Goal: Task Accomplishment & Management: Complete application form

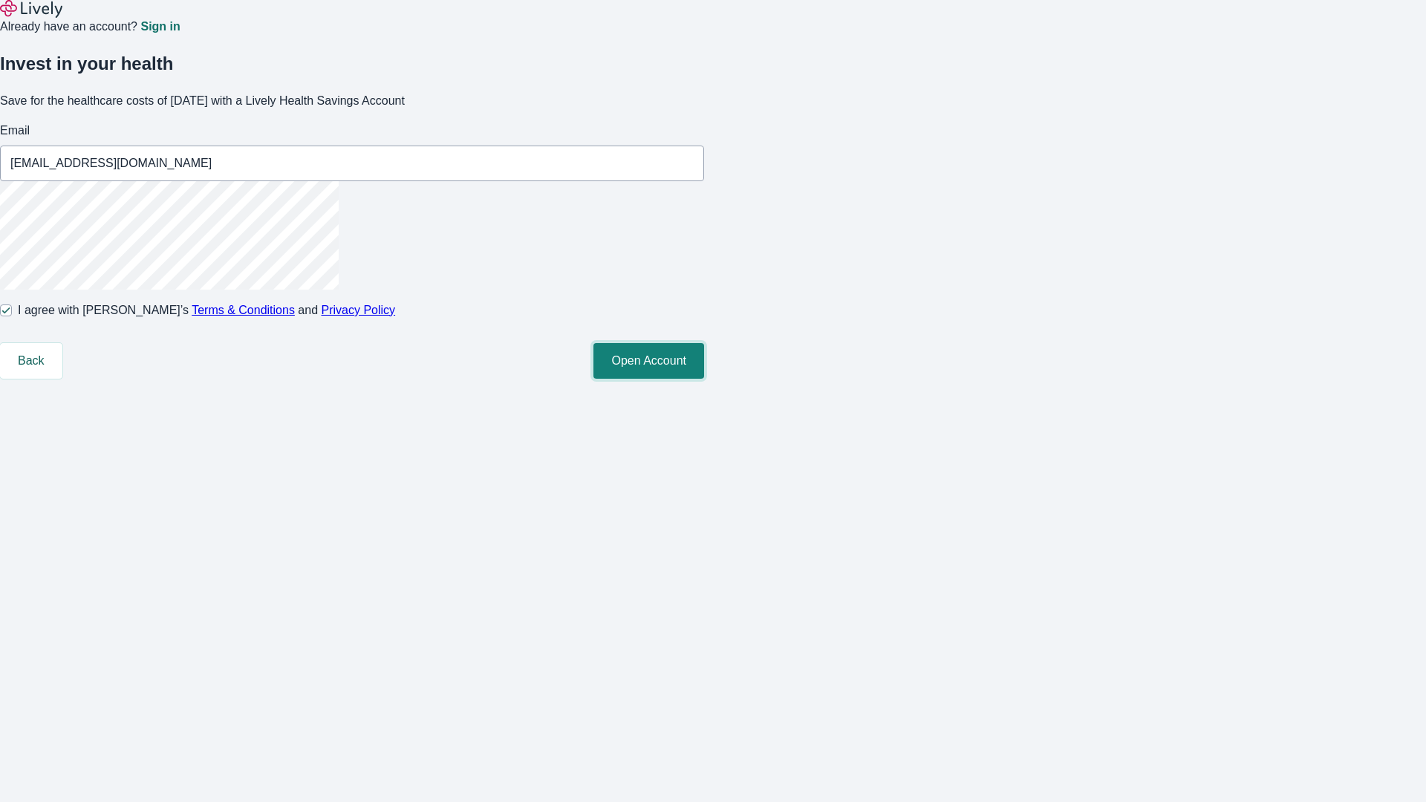
click at [704, 379] on button "Open Account" at bounding box center [648, 361] width 111 height 36
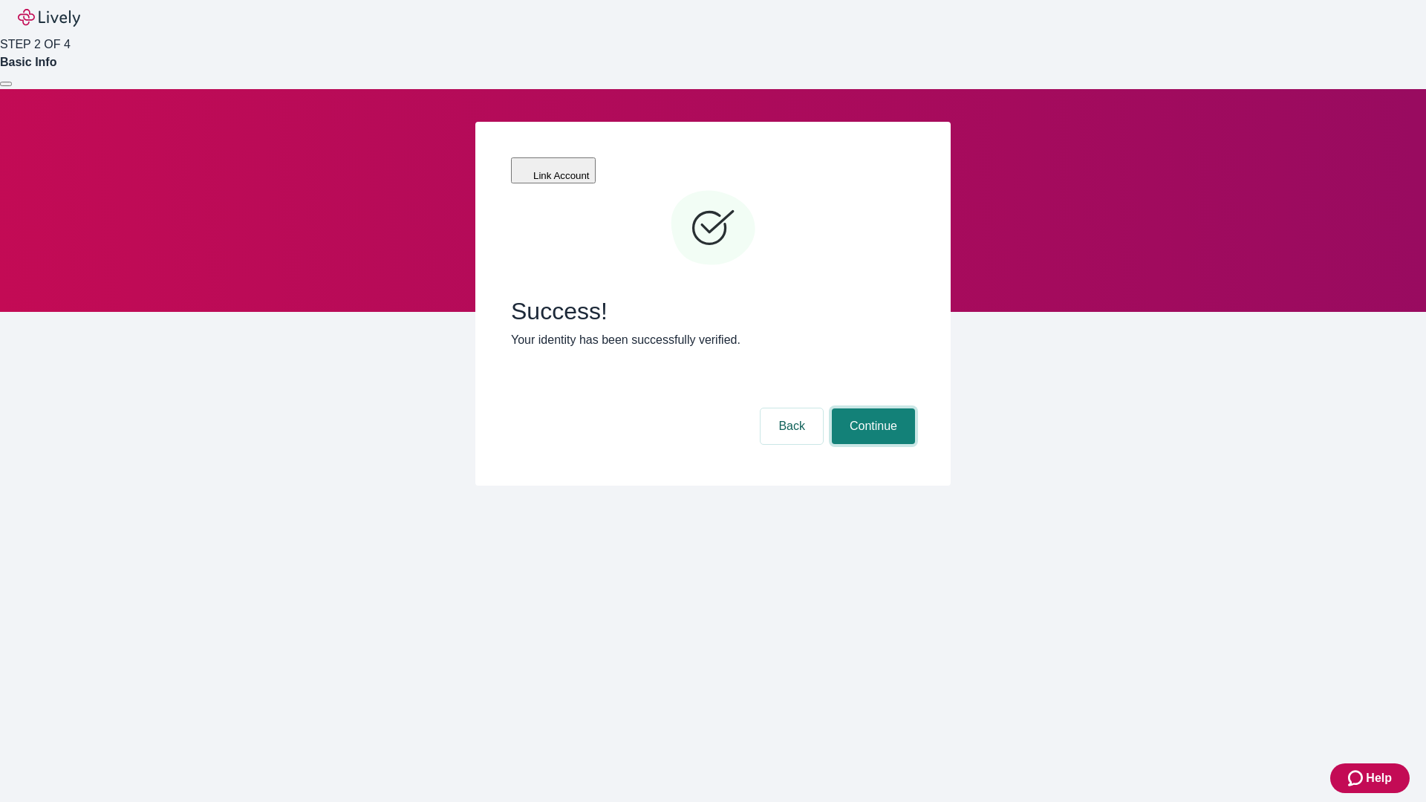
click at [871, 408] on button "Continue" at bounding box center [873, 426] width 83 height 36
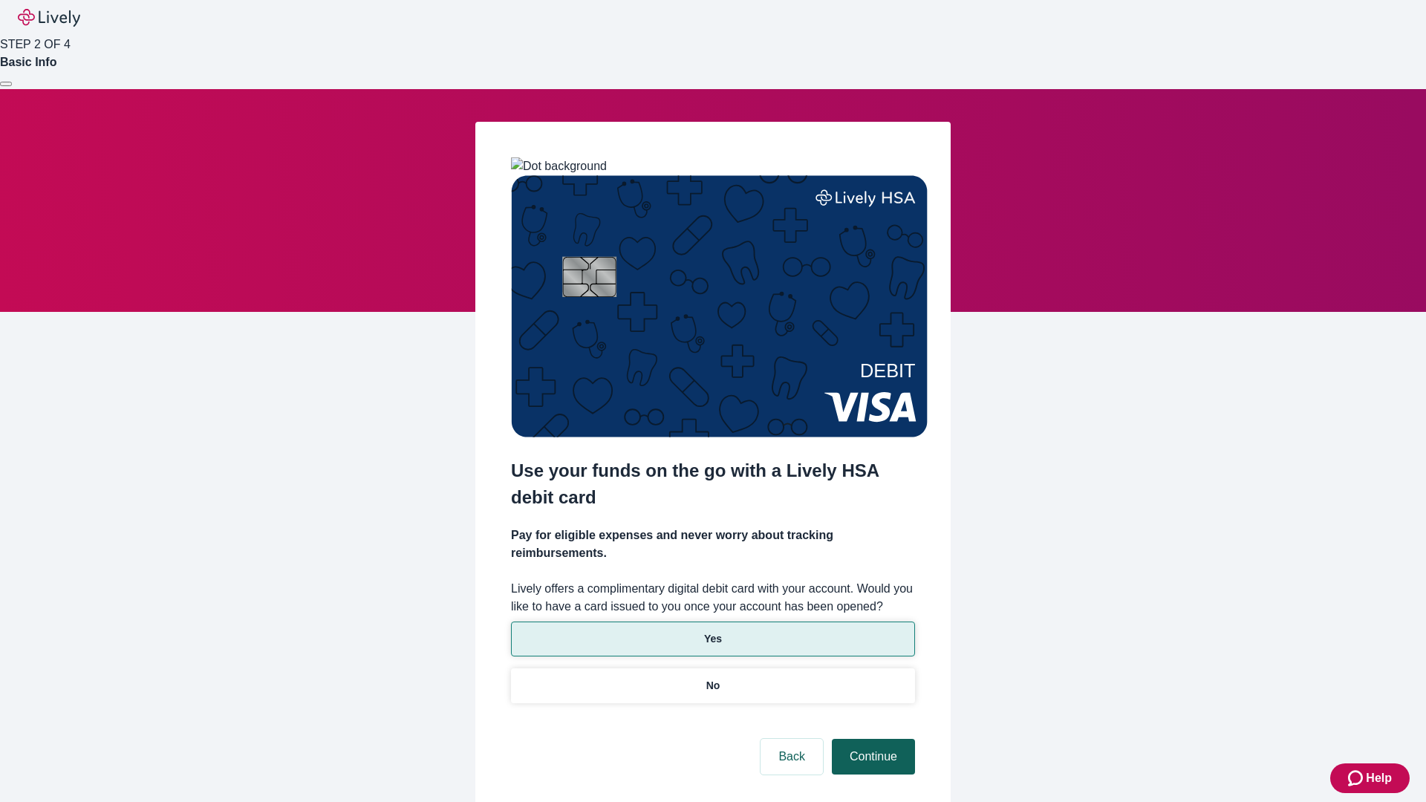
click at [712, 631] on p "Yes" at bounding box center [713, 639] width 18 height 16
click at [871, 739] on button "Continue" at bounding box center [873, 757] width 83 height 36
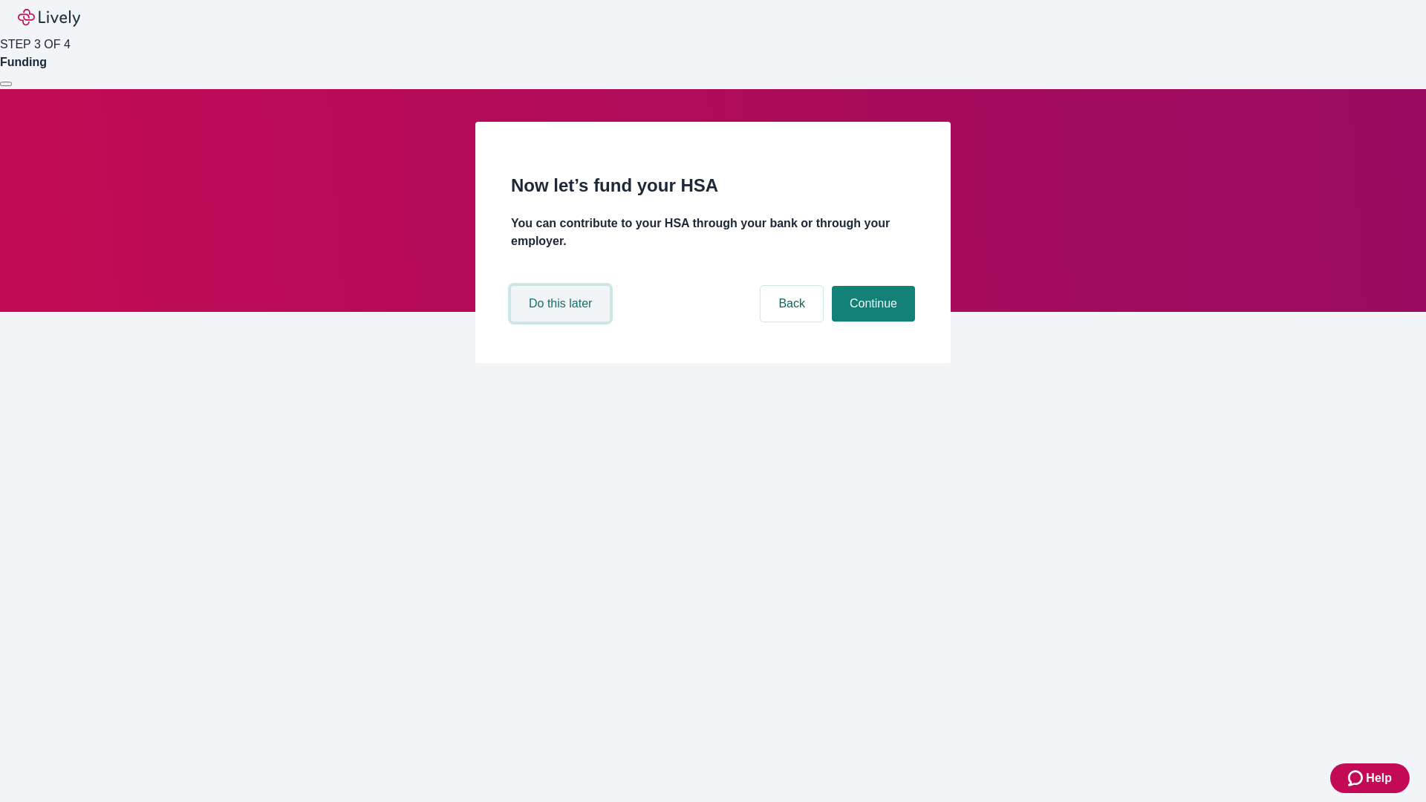
click at [562, 321] on button "Do this later" at bounding box center [560, 304] width 99 height 36
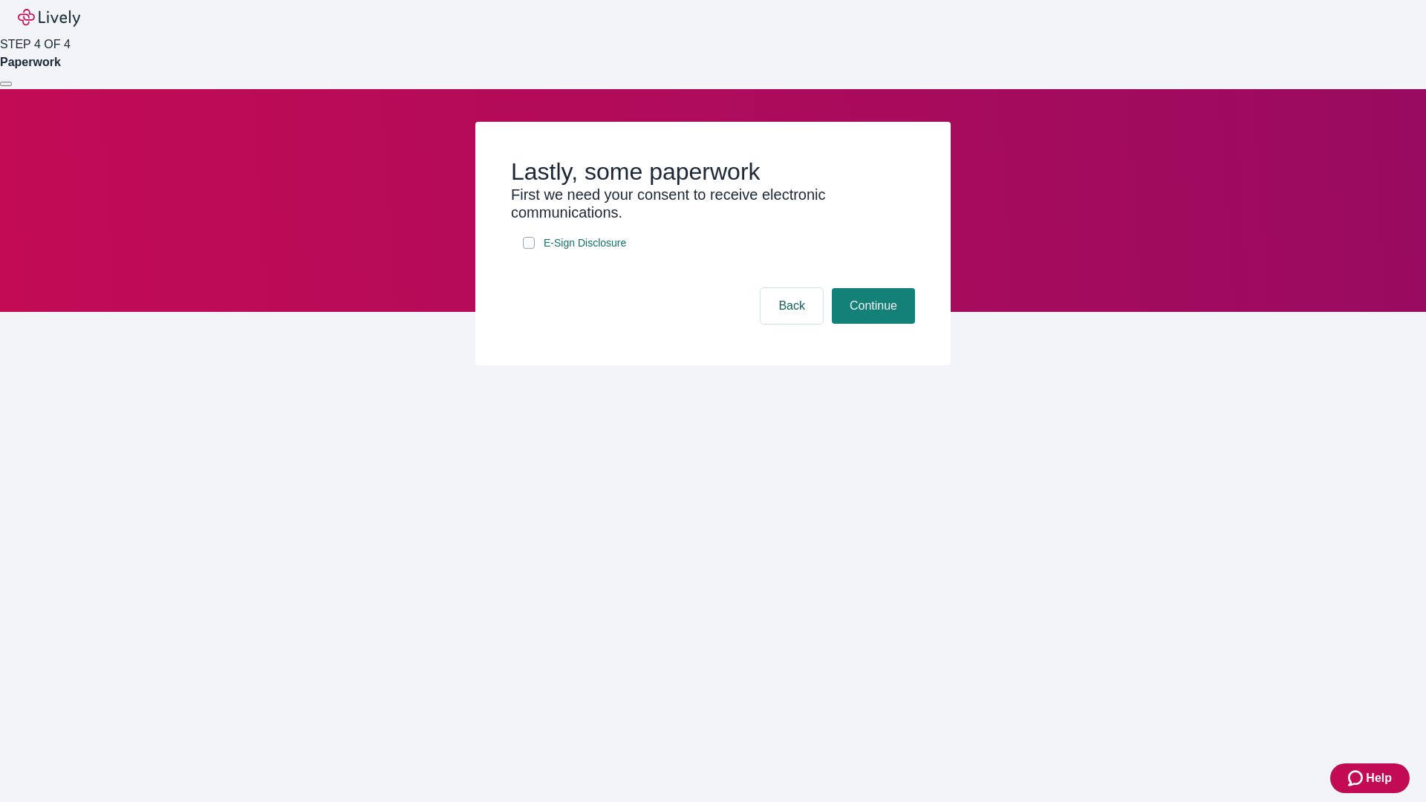
click at [529, 249] on input "E-Sign Disclosure" at bounding box center [529, 243] width 12 height 12
checkbox input "true"
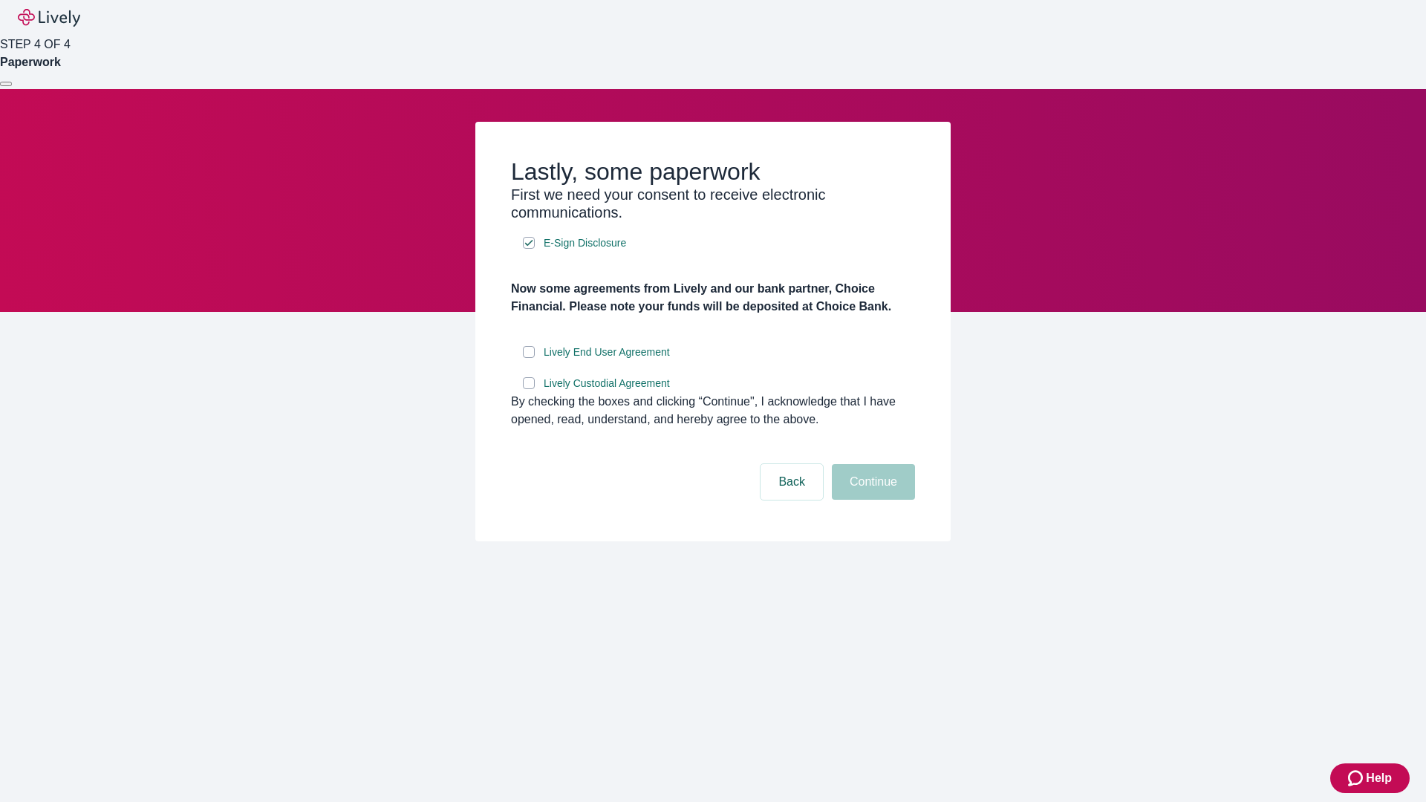
click at [529, 358] on input "Lively End User Agreement" at bounding box center [529, 352] width 12 height 12
checkbox input "true"
click at [529, 389] on input "Lively Custodial Agreement" at bounding box center [529, 383] width 12 height 12
checkbox input "true"
click at [871, 500] on button "Continue" at bounding box center [873, 482] width 83 height 36
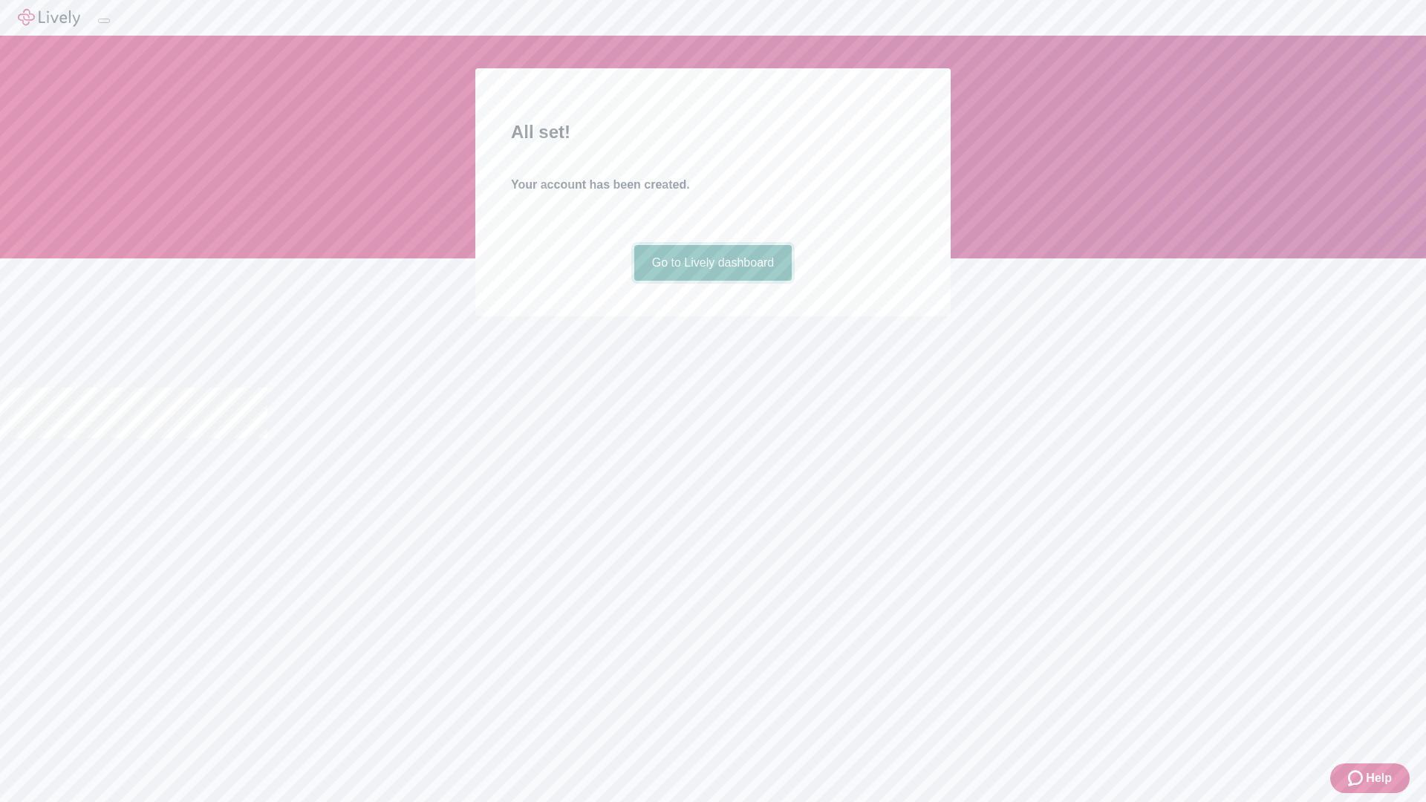
click at [712, 281] on link "Go to Lively dashboard" at bounding box center [713, 263] width 158 height 36
